Goal: Information Seeking & Learning: Learn about a topic

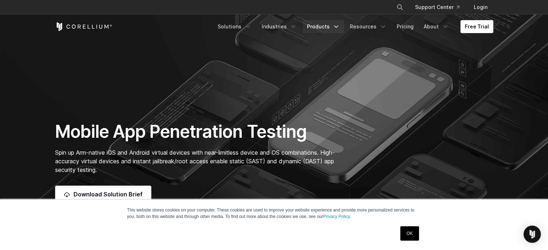
click at [333, 24] on link "Products" at bounding box center [323, 26] width 41 height 13
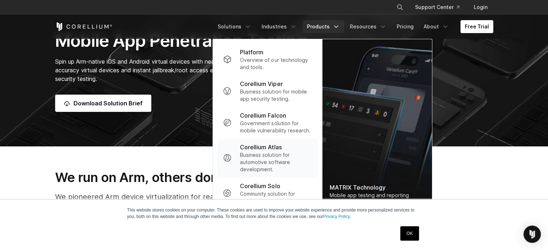
scroll to position [108, 0]
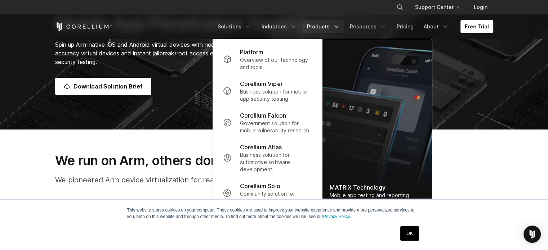
click at [403, 236] on link "OK" at bounding box center [409, 234] width 18 height 14
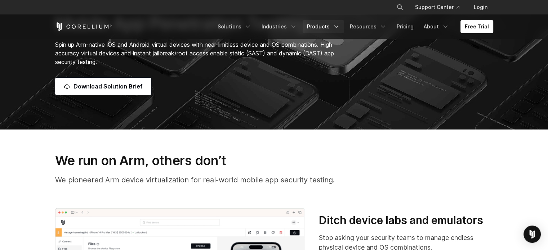
click at [340, 24] on icon "Navigation Menu" at bounding box center [336, 26] width 7 height 7
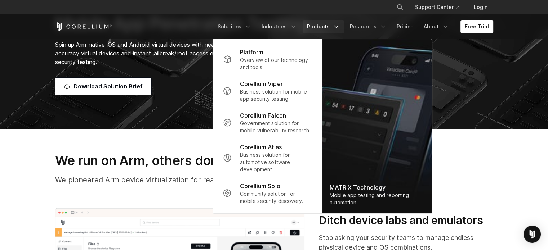
click at [484, 99] on section "Mobile App Penetration Testing Spin up Arm-native iOS and Android virtual devic…" at bounding box center [274, 11] width 548 height 238
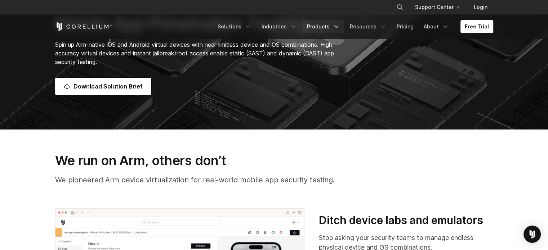
click at [328, 28] on link "Products" at bounding box center [323, 26] width 41 height 13
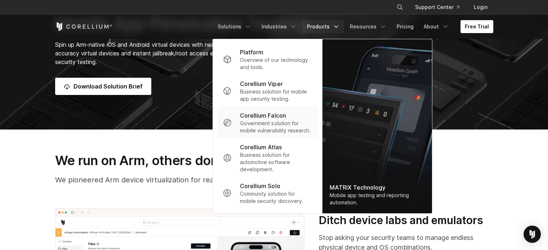
click at [258, 120] on p "Government solution for mobile vulnerability research." at bounding box center [276, 127] width 72 height 14
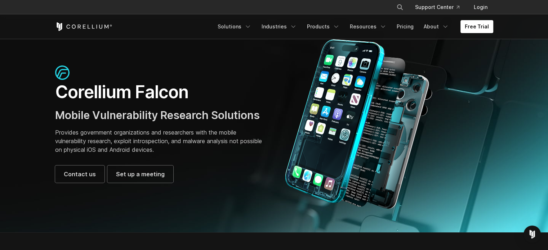
scroll to position [36, 0]
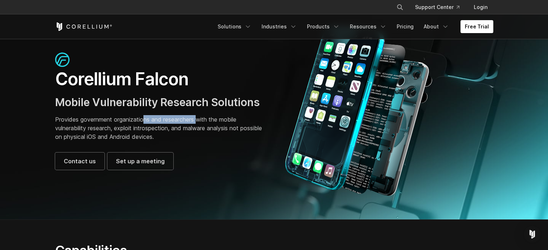
drag, startPoint x: 144, startPoint y: 116, endPoint x: 199, endPoint y: 121, distance: 54.3
click at [199, 121] on p "Provides government organizations and researchers with the mobile vulnerability…" at bounding box center [161, 128] width 212 height 26
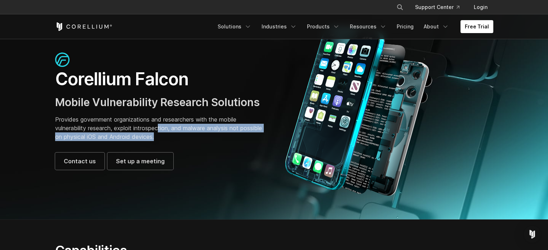
drag, startPoint x: 160, startPoint y: 126, endPoint x: 181, endPoint y: 134, distance: 21.7
click at [181, 134] on p "Provides government organizations and researchers with the mobile vulnerability…" at bounding box center [161, 128] width 212 height 26
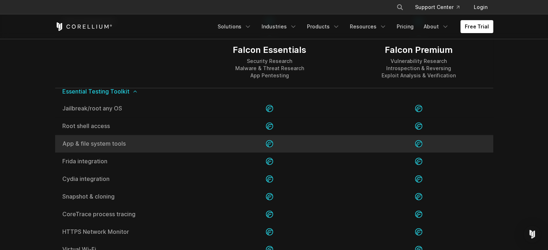
scroll to position [829, 0]
